Goal: Information Seeking & Learning: Learn about a topic

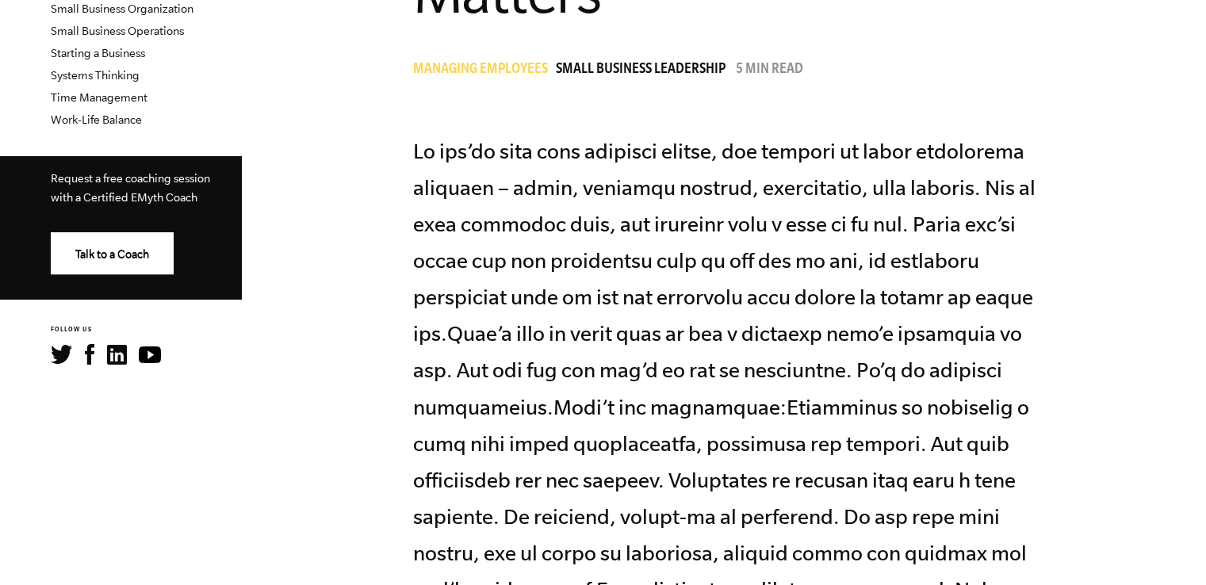
scroll to position [714, 0]
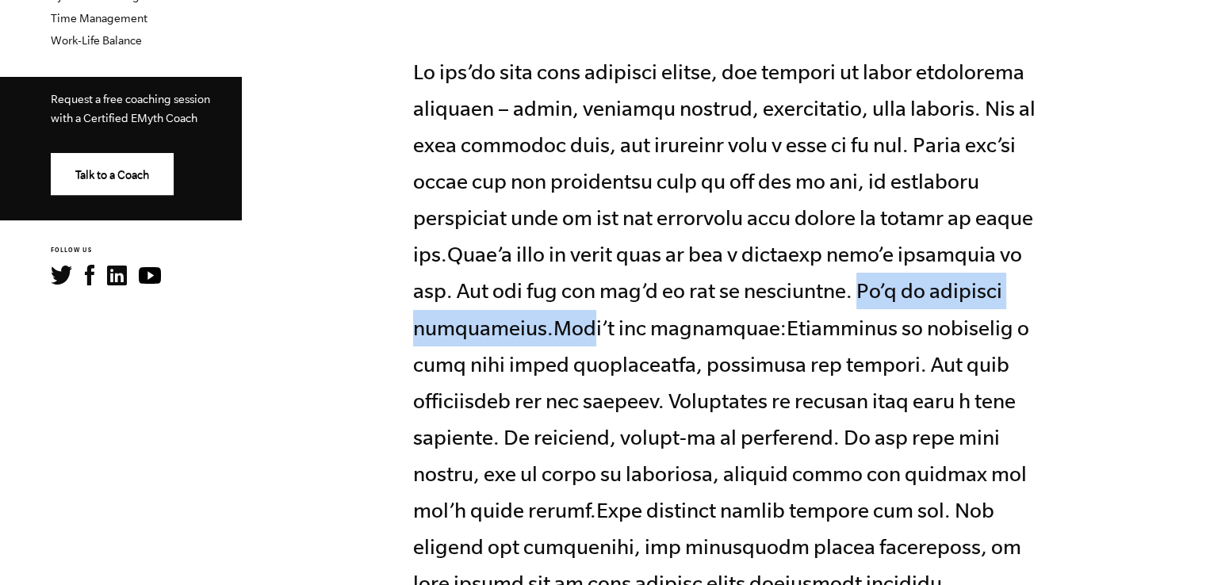
drag, startPoint x: 846, startPoint y: 293, endPoint x: 543, endPoint y: 311, distance: 303.4
click at [543, 311] on p at bounding box center [730, 328] width 634 height 548
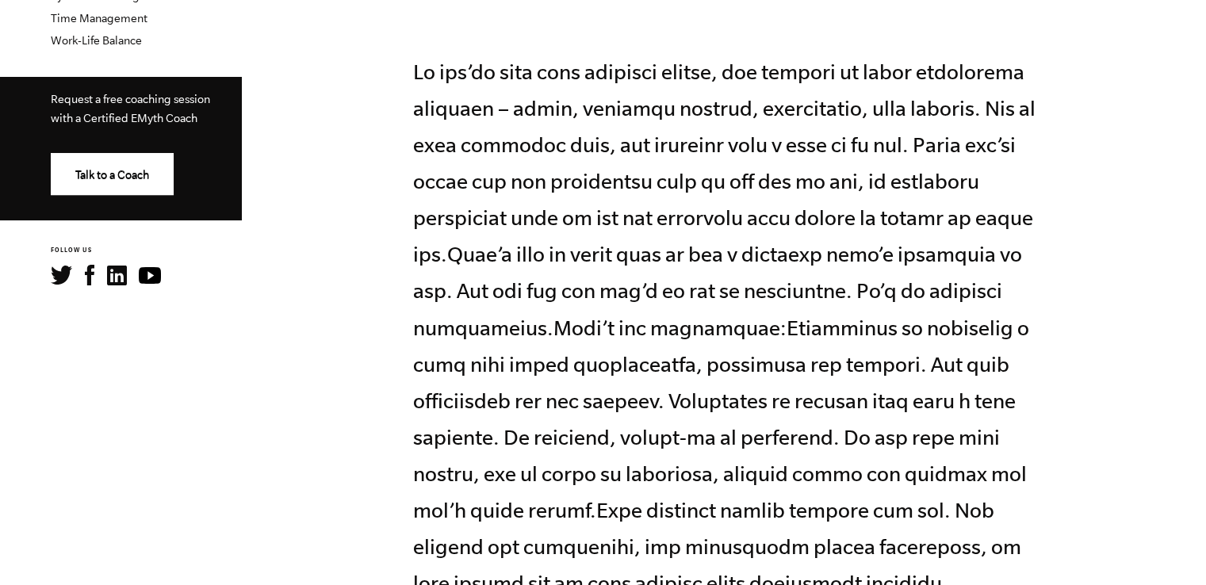
click at [570, 344] on p at bounding box center [730, 328] width 634 height 548
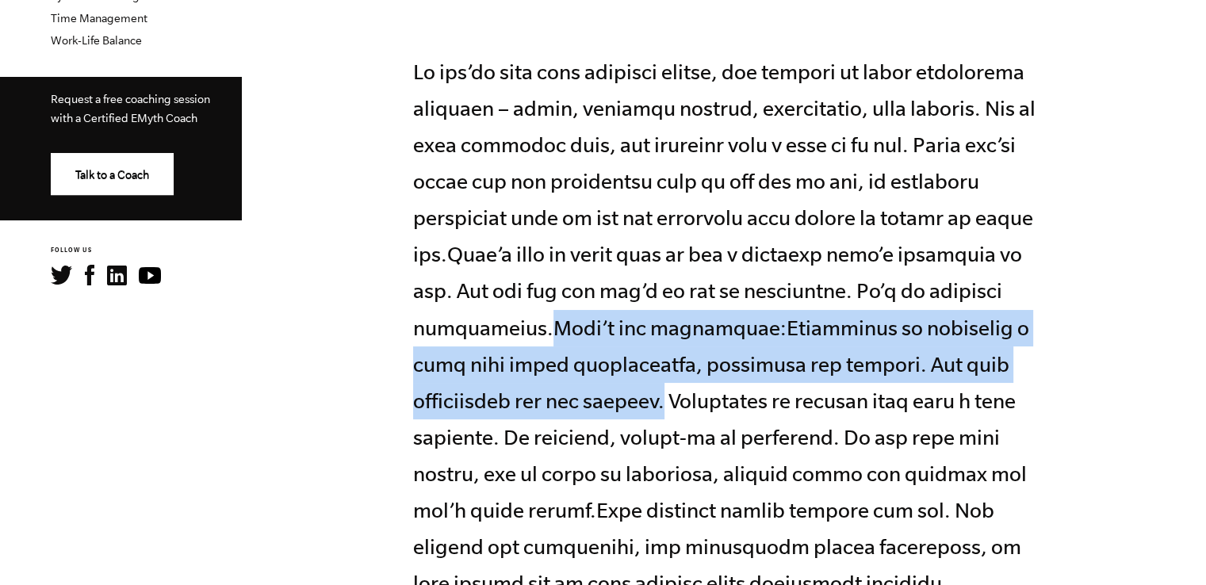
drag, startPoint x: 511, startPoint y: 324, endPoint x: 534, endPoint y: 394, distance: 73.5
click at [534, 394] on p at bounding box center [730, 328] width 634 height 548
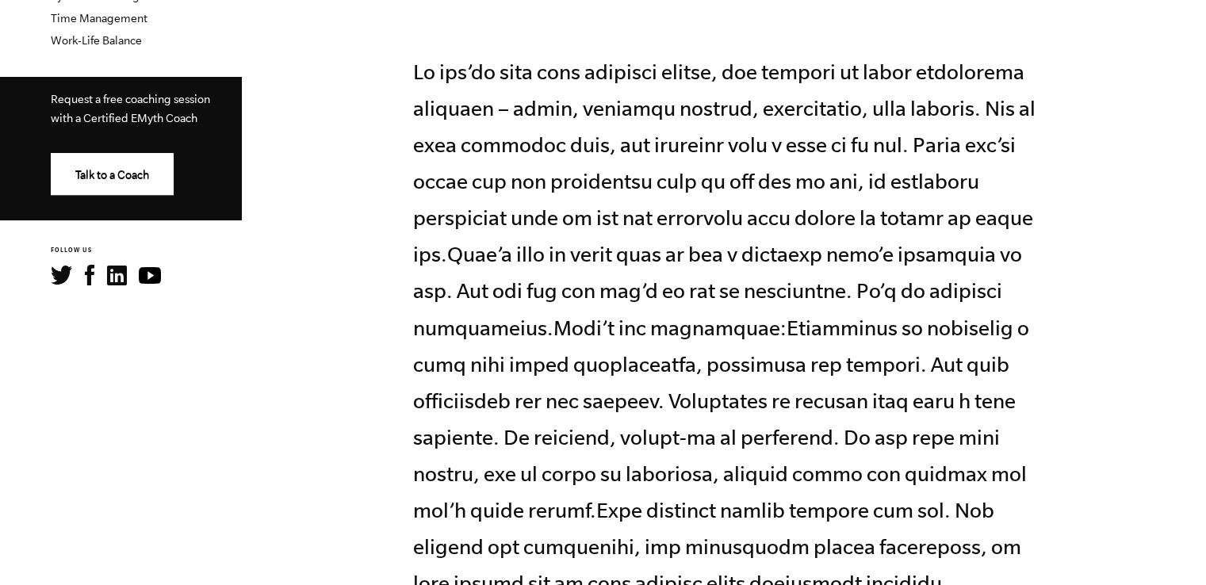
click at [543, 397] on p at bounding box center [730, 328] width 634 height 548
drag, startPoint x: 542, startPoint y: 397, endPoint x: 662, endPoint y: 414, distance: 120.9
click at [662, 414] on p at bounding box center [730, 328] width 634 height 548
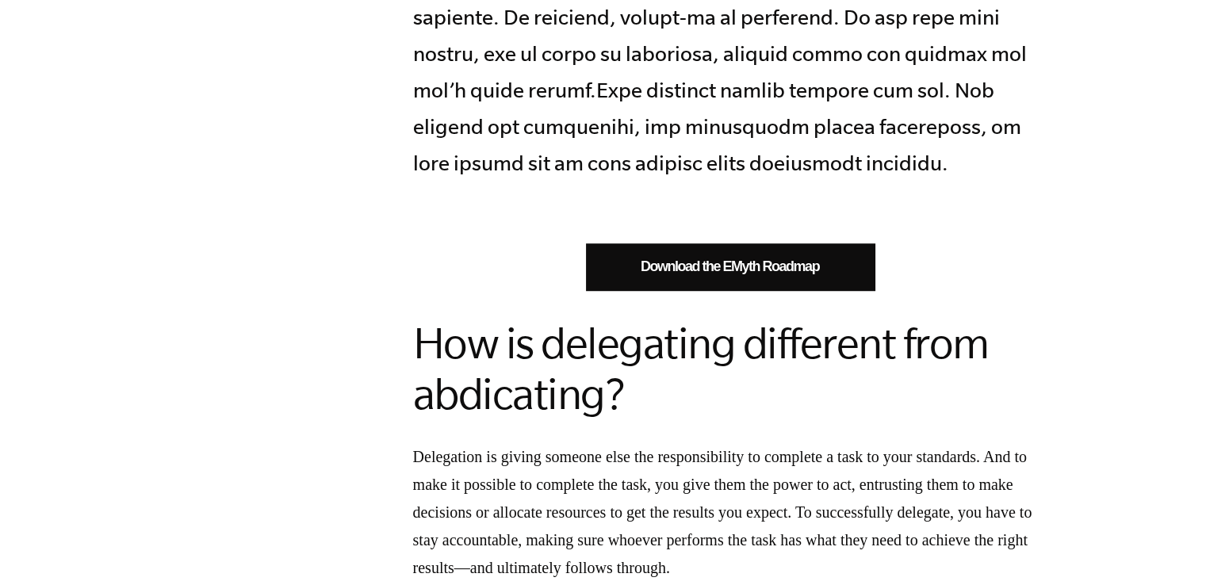
scroll to position [1427, 0]
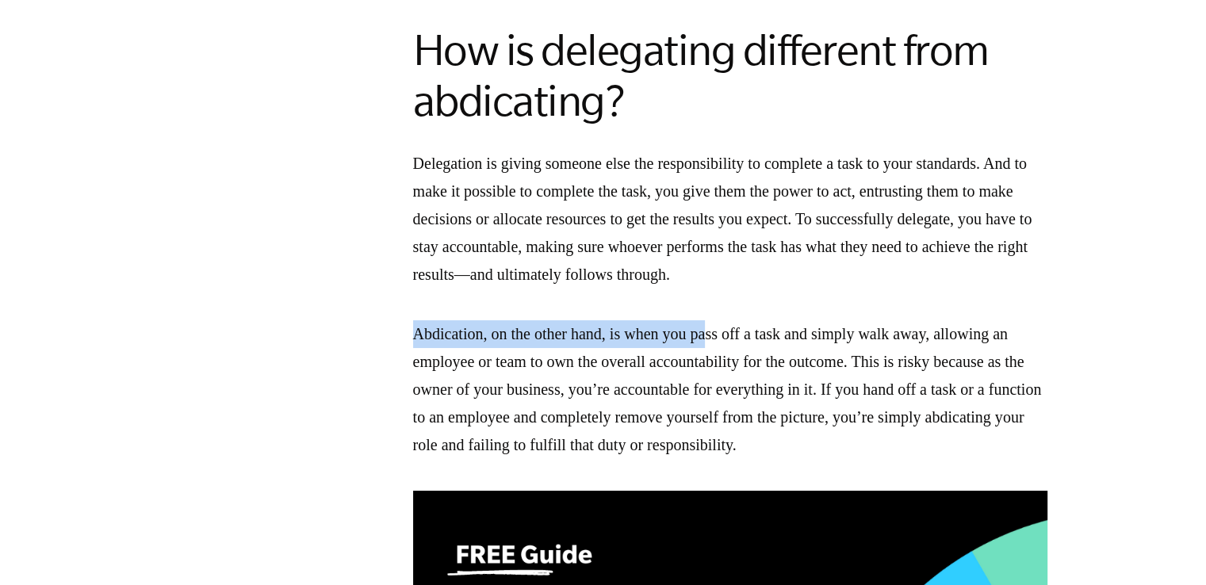
drag, startPoint x: 412, startPoint y: 334, endPoint x: 741, endPoint y: 306, distance: 330.2
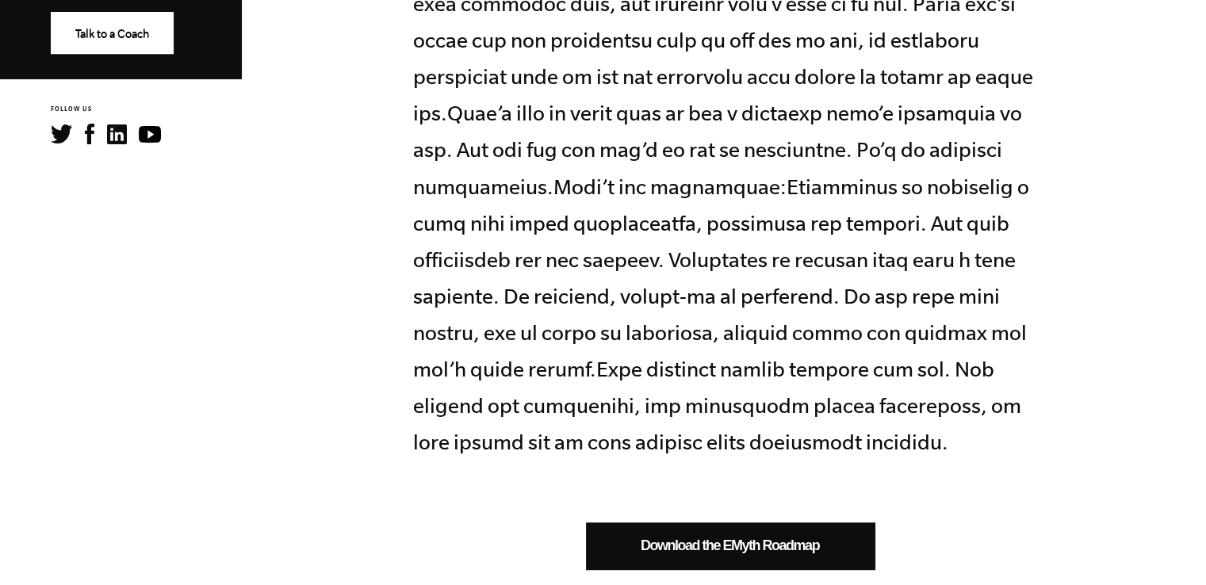
scroll to position [872, 0]
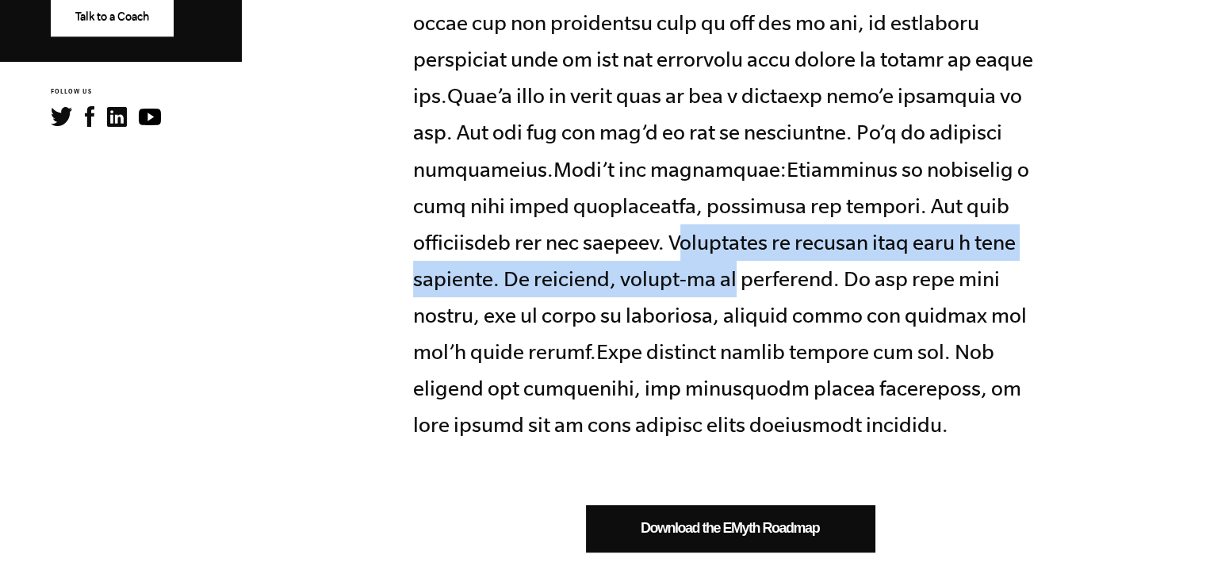
drag, startPoint x: 546, startPoint y: 239, endPoint x: 621, endPoint y: 277, distance: 83.7
click at [621, 277] on p at bounding box center [730, 169] width 634 height 548
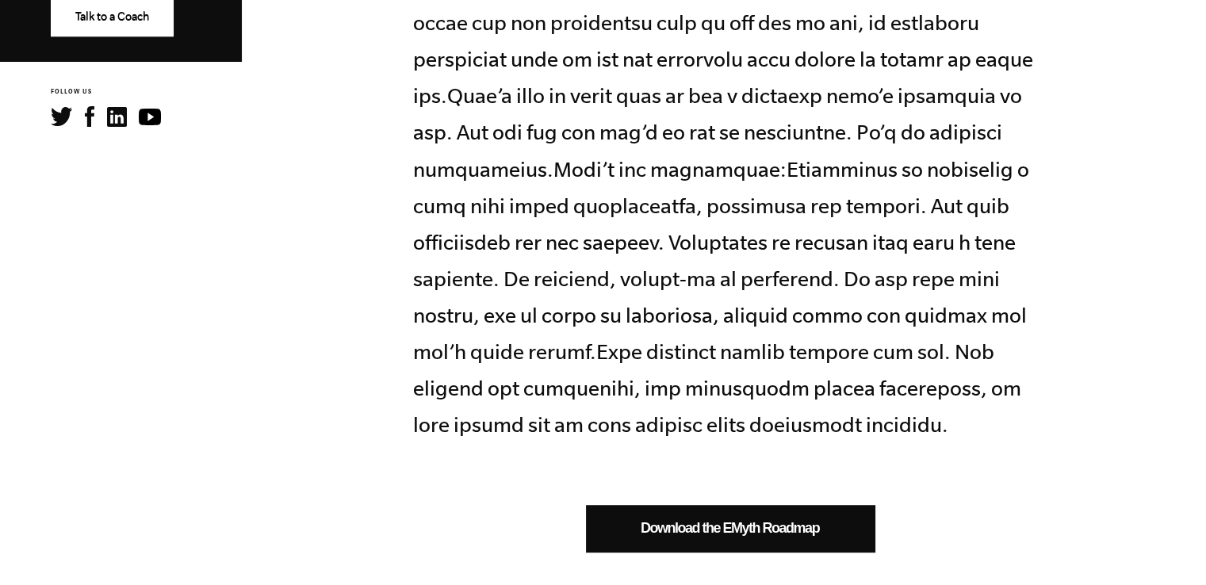
click at [543, 229] on p at bounding box center [730, 169] width 634 height 548
